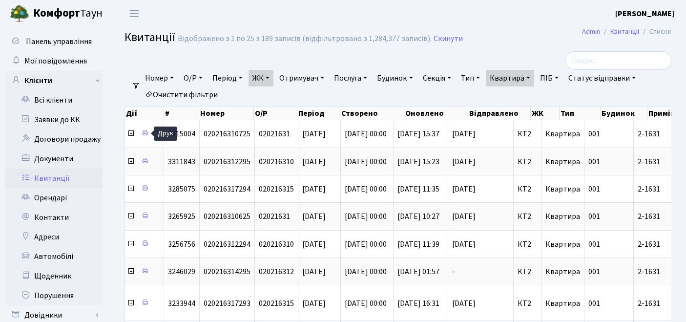
select select "25"
click at [191, 96] on link "Очистити фільтри" at bounding box center [181, 94] width 81 height 17
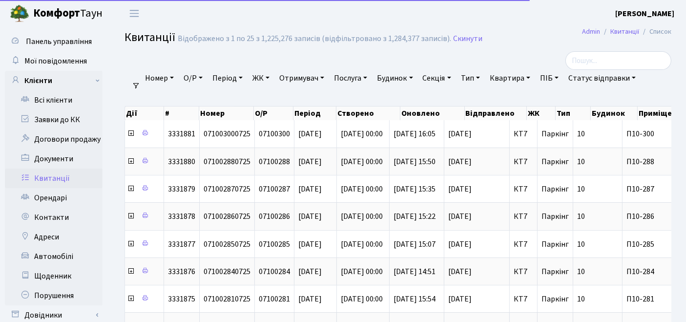
click at [266, 81] on link "ЖК" at bounding box center [261, 78] width 25 height 17
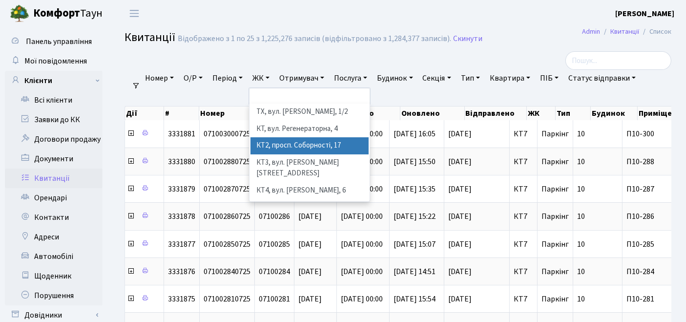
click at [280, 141] on li "КТ2, просп. Соборності, 17" at bounding box center [310, 145] width 119 height 17
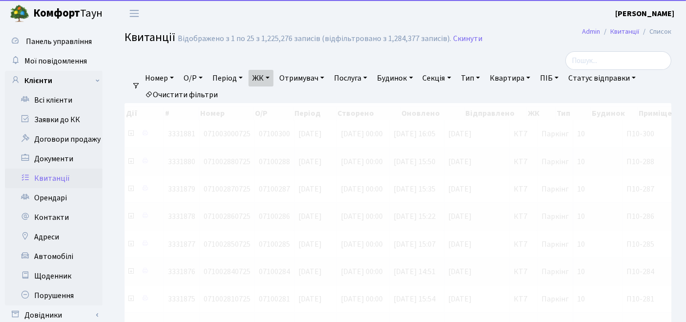
click at [533, 80] on link "Квартира" at bounding box center [510, 78] width 48 height 17
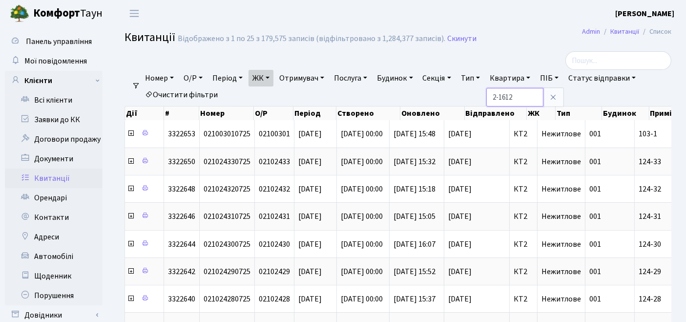
type input "2-1612"
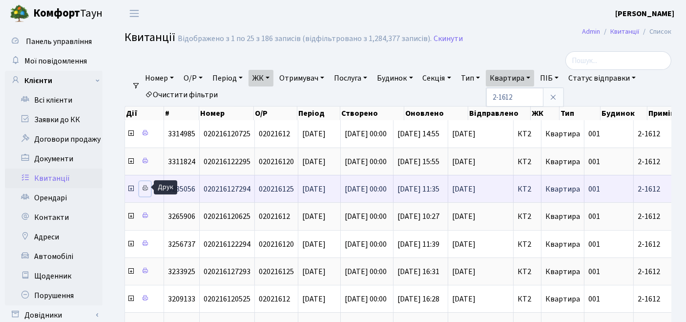
click at [141, 185] on link at bounding box center [145, 188] width 12 height 15
